Goal: Task Accomplishment & Management: Use online tool/utility

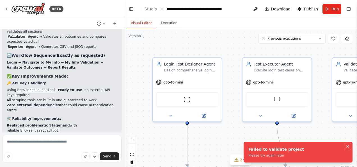
click at [348, 145] on icon "Notifications (F8)" at bounding box center [348, 146] width 4 height 4
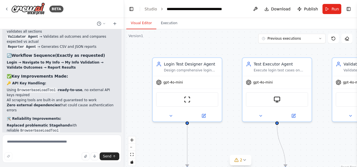
click at [228, 45] on div ".deletable-edge-delete-btn { width: 20px; height: 20px; border: 0px solid #ffff…" at bounding box center [240, 99] width 233 height 140
click at [335, 9] on span "Run" at bounding box center [336, 9] width 8 height 6
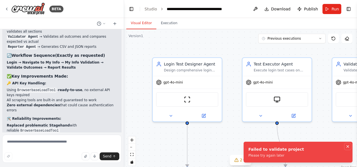
click at [348, 147] on icon "Notifications (F8)" at bounding box center [348, 146] width 2 height 2
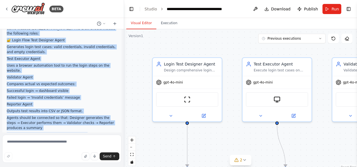
scroll to position [19, 0]
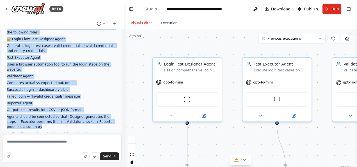
drag, startPoint x: 7, startPoint y: 40, endPoint x: 110, endPoint y: 120, distance: 130.7
click at [110, 120] on div "“Create a Crew to automate functional testing of the OrangeHRM demo website (ht…" at bounding box center [62, 133] width 110 height 226
copy div "“Create a Crew to automate functional testing of the OrangeHRM demo website (ht…"
click at [148, 10] on link "Studio" at bounding box center [151, 9] width 13 height 4
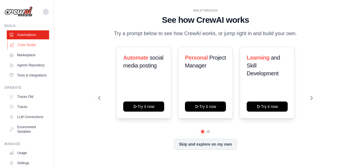
click at [23, 44] on link "Crew Studio" at bounding box center [28, 44] width 42 height 9
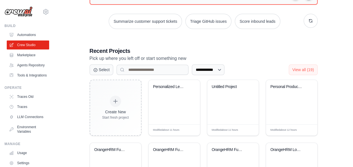
scroll to position [83, 0]
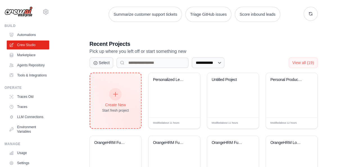
click at [115, 97] on div at bounding box center [115, 94] width 12 height 12
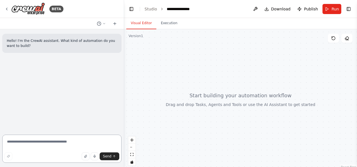
click at [57, 144] on textarea at bounding box center [61, 149] width 119 height 28
paste textarea "**********"
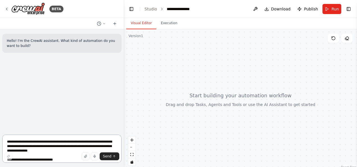
scroll to position [74, 0]
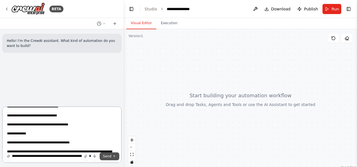
type textarea "**********"
click at [111, 157] on span "Send" at bounding box center [107, 156] width 8 height 4
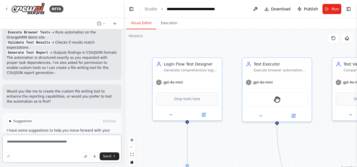
scroll to position [622, 0]
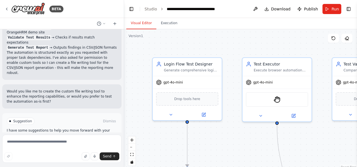
click at [69, 143] on span "Run Automation" at bounding box center [64, 145] width 27 height 4
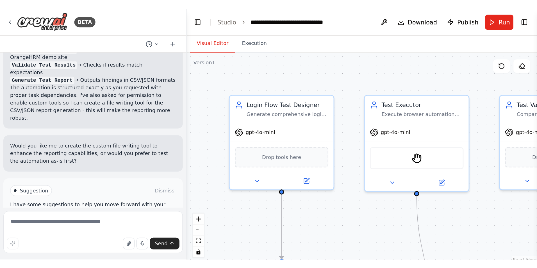
scroll to position [577, 0]
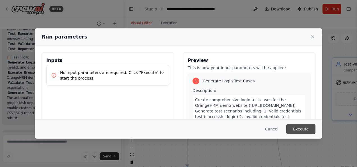
click at [294, 124] on button "Execute" at bounding box center [300, 129] width 29 height 10
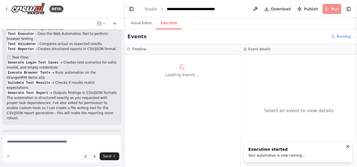
click at [130, 9] on button "Toggle Left Sidebar" at bounding box center [131, 9] width 8 height 8
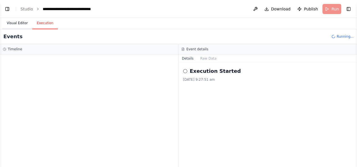
click at [13, 22] on button "Visual Editor" at bounding box center [17, 23] width 30 height 12
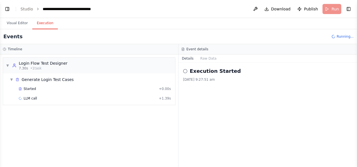
click at [44, 25] on button "Execution" at bounding box center [45, 23] width 26 height 12
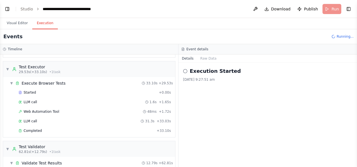
scroll to position [36, 0]
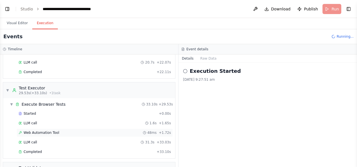
click at [47, 130] on span "Web Automation Tool" at bounding box center [42, 132] width 36 height 4
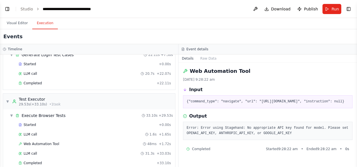
scroll to position [0, 0]
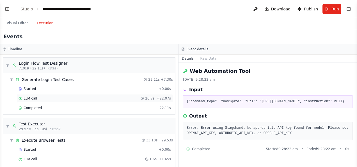
click at [85, 99] on div "LLM call 20.7s + 22.07s" at bounding box center [95, 98] width 152 height 4
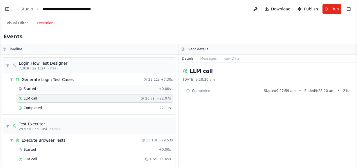
click at [78, 86] on div "Started" at bounding box center [88, 88] width 138 height 4
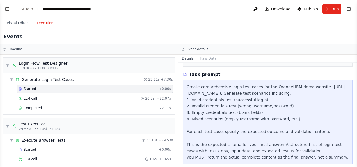
scroll to position [84, 0]
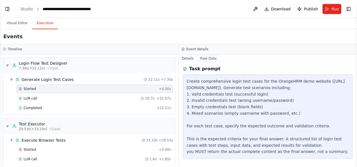
click at [207, 55] on button "Raw Data" at bounding box center [208, 58] width 23 height 8
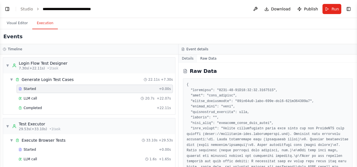
click at [188, 58] on button "Details" at bounding box center [188, 58] width 19 height 8
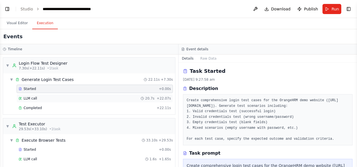
click at [120, 99] on div "LLM call 20.7s + 22.07s" at bounding box center [95, 98] width 152 height 4
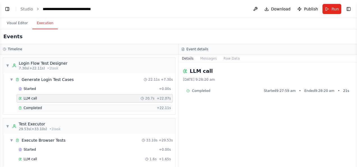
click at [115, 109] on div "Completed + 22.11s" at bounding box center [95, 108] width 156 height 8
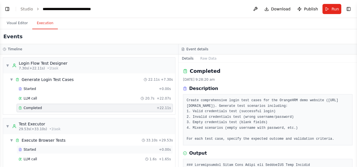
click at [73, 147] on div "Started" at bounding box center [88, 149] width 138 height 4
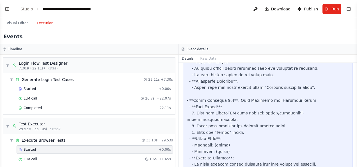
scroll to position [730, 0]
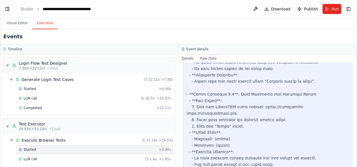
click at [204, 57] on button "Raw Data" at bounding box center [208, 58] width 23 height 8
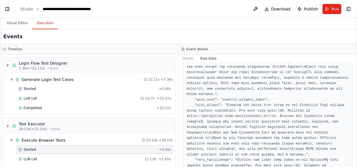
scroll to position [804, 0]
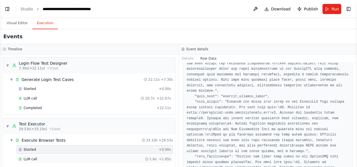
click at [75, 158] on div "LLM call 1.6s + 1.65s" at bounding box center [95, 159] width 152 height 4
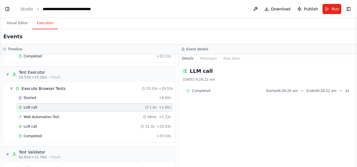
scroll to position [56, 0]
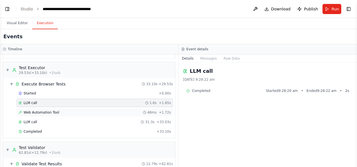
click at [49, 110] on span "Web Automation Tool" at bounding box center [42, 112] width 36 height 4
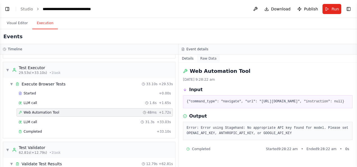
click at [209, 58] on button "Raw Data" at bounding box center [208, 58] width 23 height 8
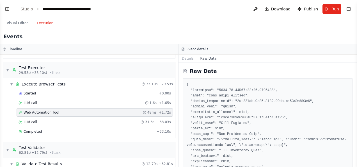
click at [355, 162] on button "Toggle Sidebar" at bounding box center [357, 83] width 4 height 167
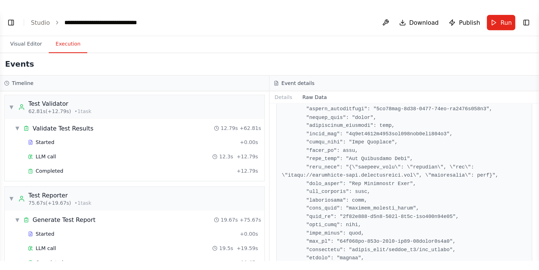
scroll to position [151, 0]
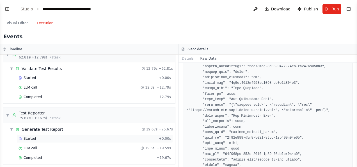
click at [94, 136] on div "Started" at bounding box center [88, 138] width 138 height 4
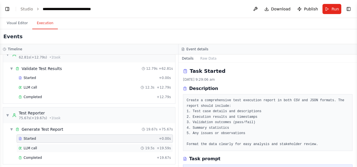
click at [87, 146] on div "LLM call 19.5s + 19.59s" at bounding box center [95, 148] width 152 height 4
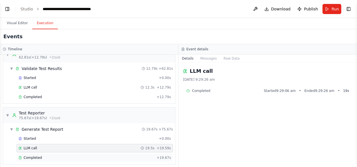
click at [71, 155] on div "Completed" at bounding box center [87, 157] width 136 height 4
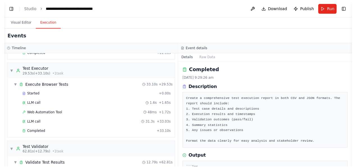
scroll to position [50, 0]
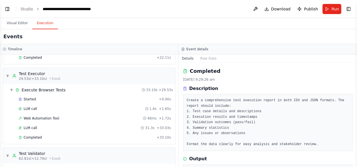
click at [235, 117] on pre "Create a comprehensive test execution report in both CSV and JSON formats. The …" at bounding box center [268, 122] width 162 height 49
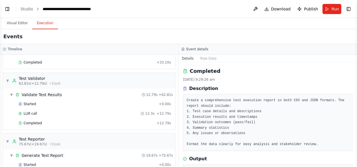
scroll to position [151, 0]
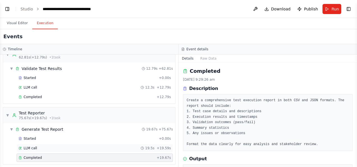
click at [122, 144] on div "LLM call 19.5s + 19.59s" at bounding box center [95, 148] width 156 height 8
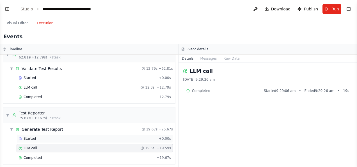
click at [110, 136] on div "Started" at bounding box center [88, 138] width 138 height 4
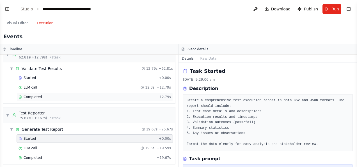
click at [95, 95] on div "Completed" at bounding box center [87, 97] width 136 height 4
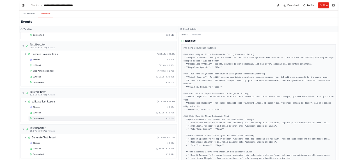
scroll to position [0, 0]
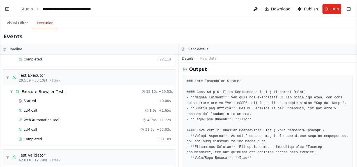
click at [179, 80] on div "Completed 29/9/2025, 9:29:06 am Description Compare the actual test execution r…" at bounding box center [268, 115] width 179 height 104
